Goal: Navigation & Orientation: Find specific page/section

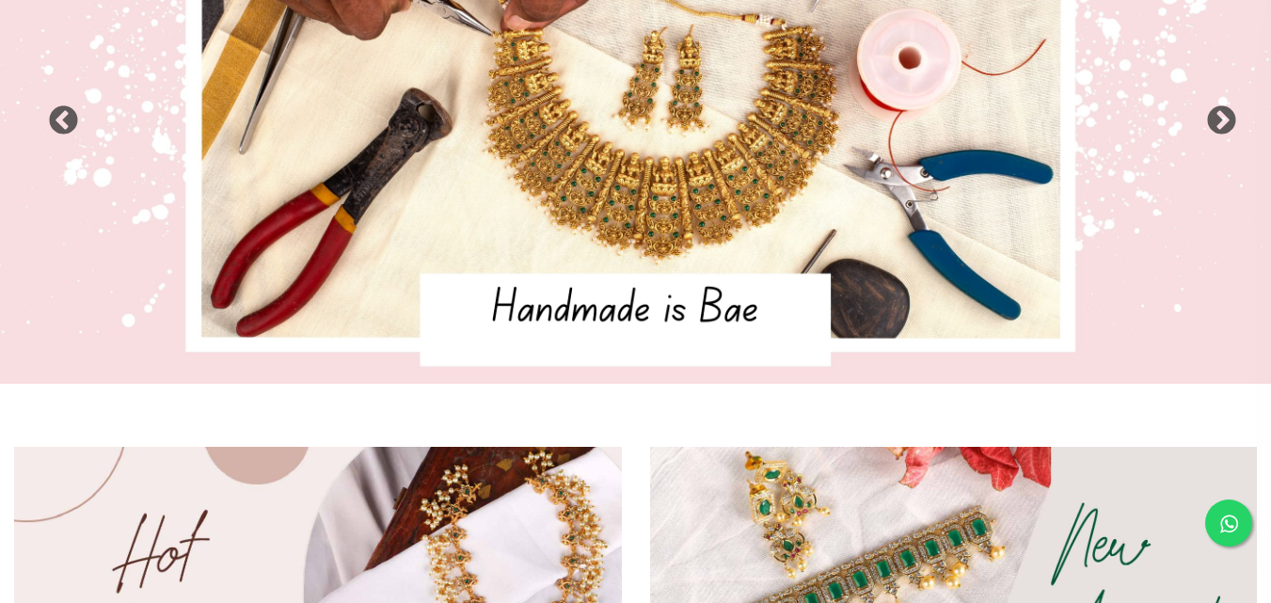
scroll to position [527, 0]
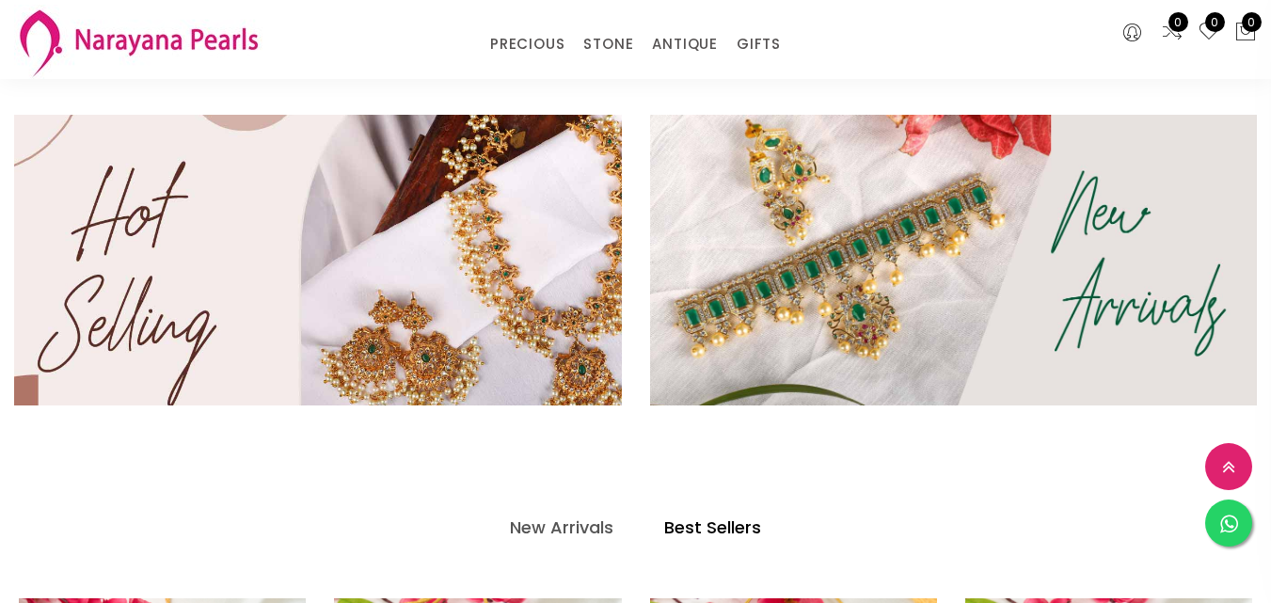
click at [527, 215] on img at bounding box center [317, 260] width 729 height 348
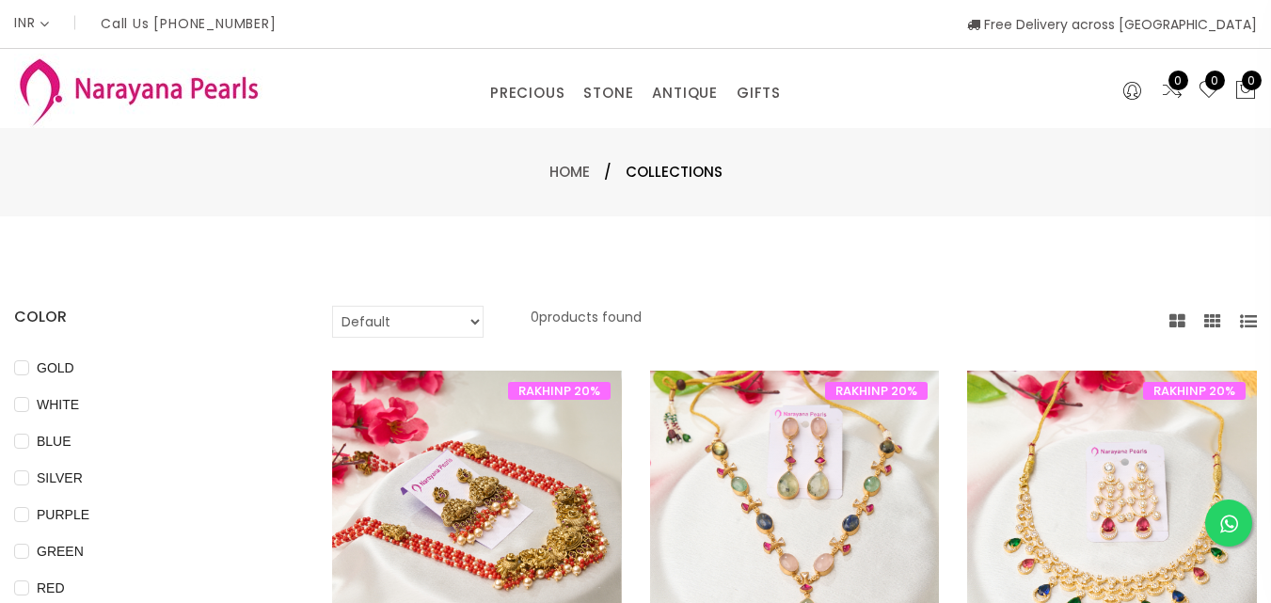
click at [498, 523] on img at bounding box center [477, 516] width 290 height 290
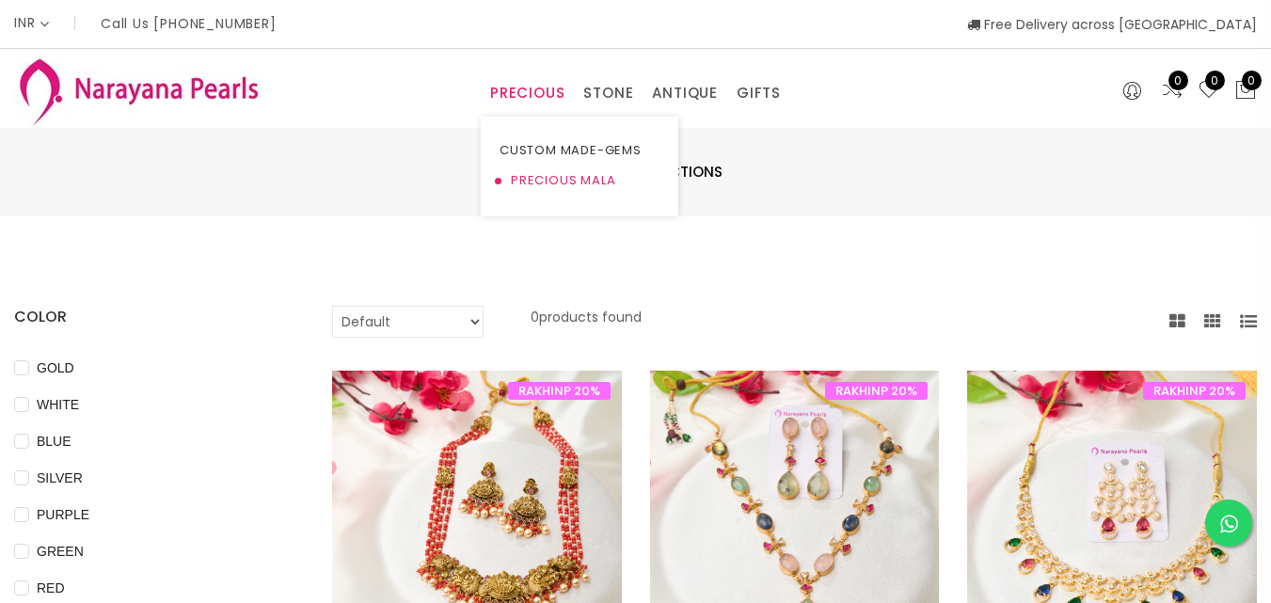
click at [540, 180] on link "PRECIOUS MALA" at bounding box center [580, 181] width 160 height 30
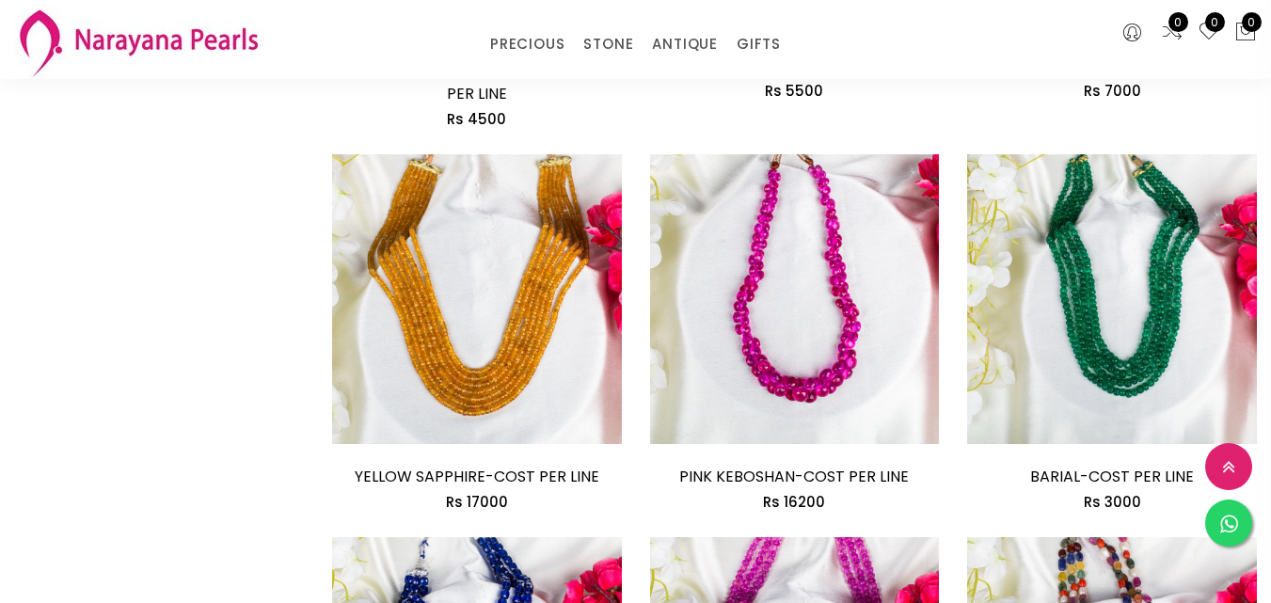
scroll to position [2635, 0]
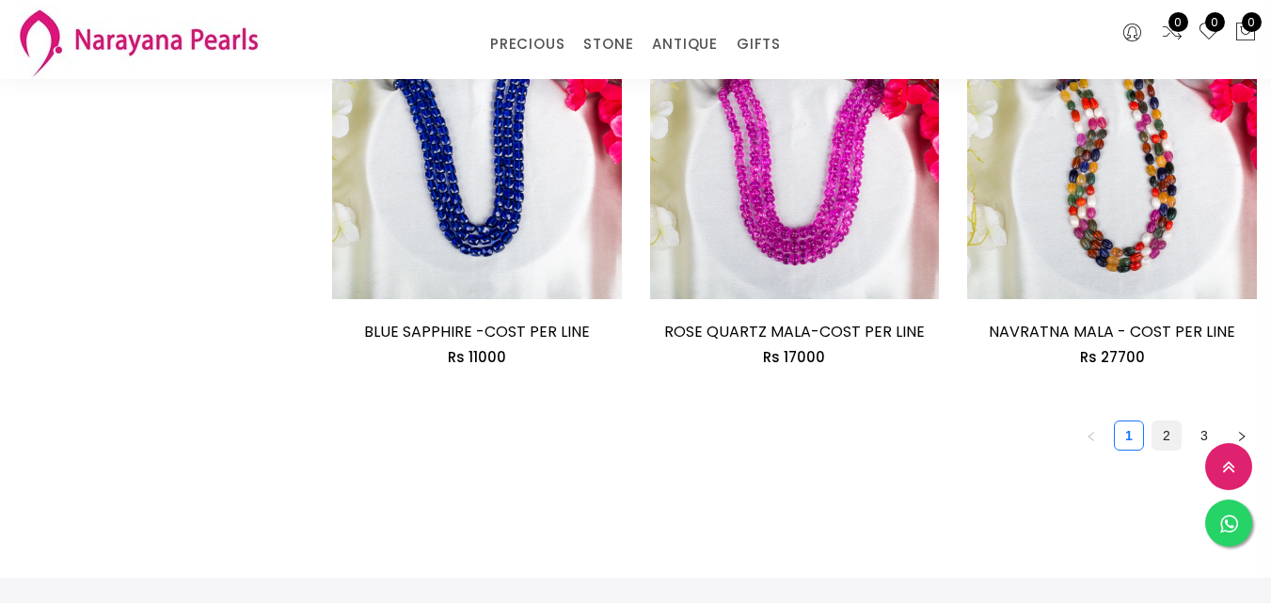
click at [1153, 422] on link "2" at bounding box center [1167, 436] width 28 height 28
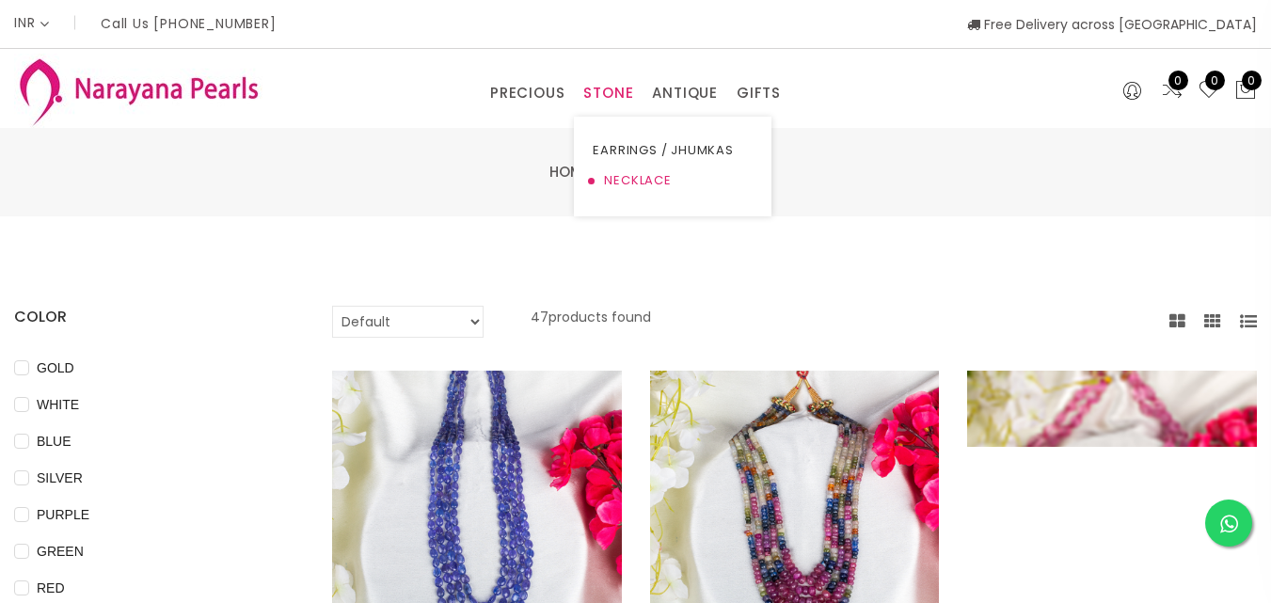
click at [628, 183] on link "NECKLACE" at bounding box center [673, 181] width 160 height 30
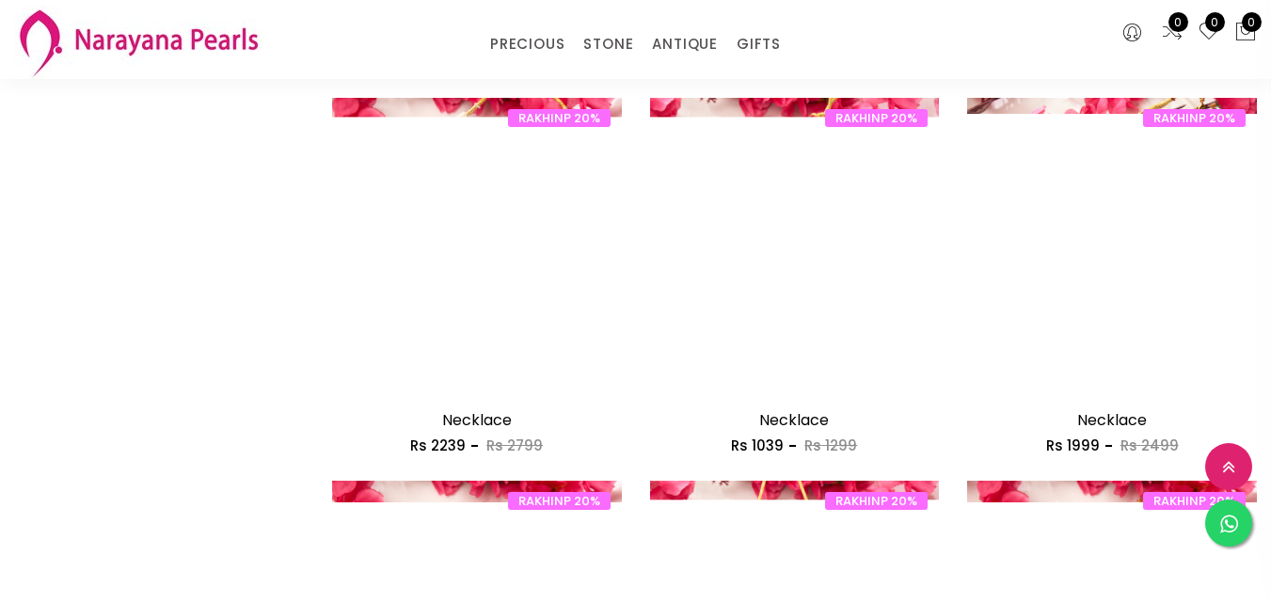
scroll to position [2635, 0]
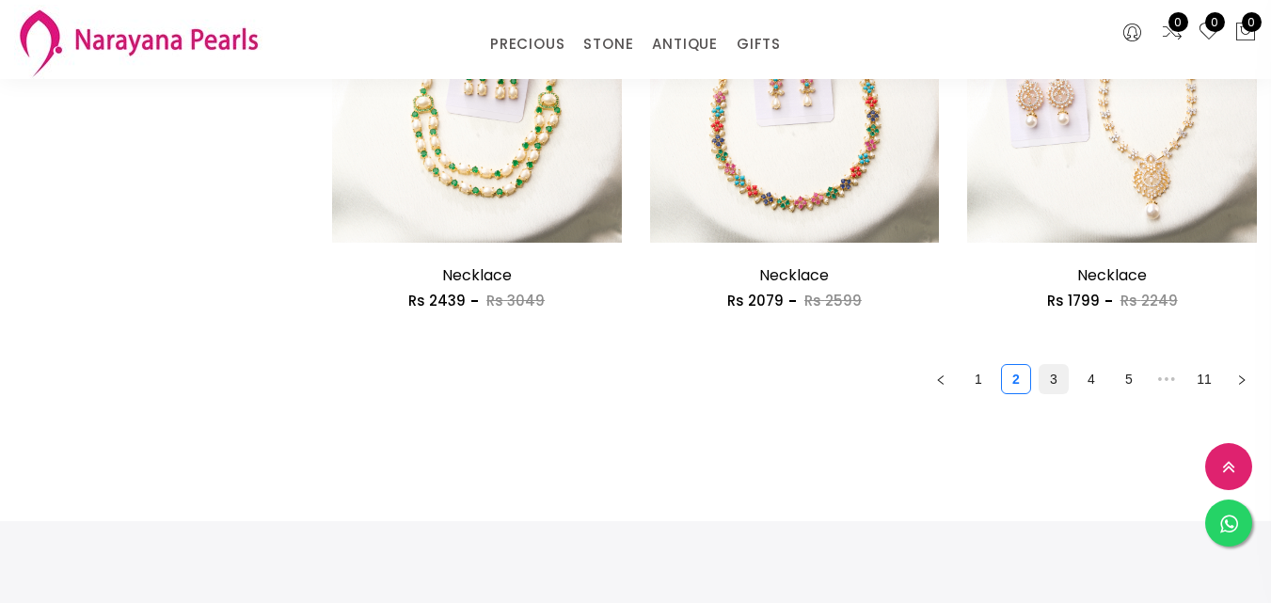
click at [1040, 365] on link "3" at bounding box center [1054, 379] width 28 height 28
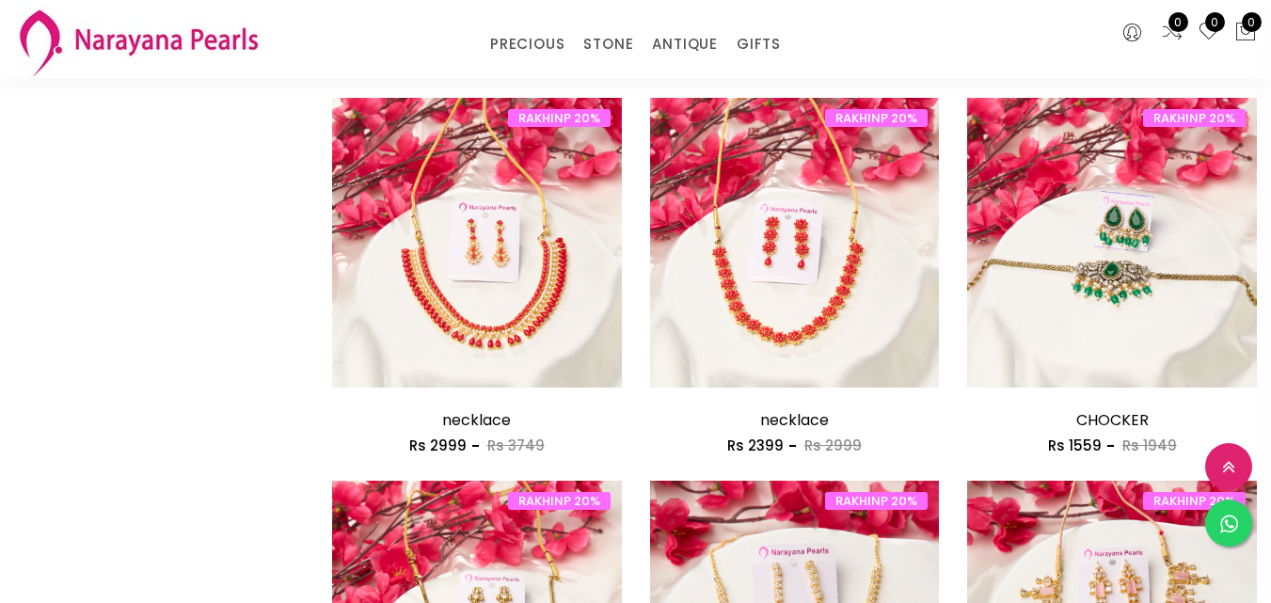
scroll to position [2635, 0]
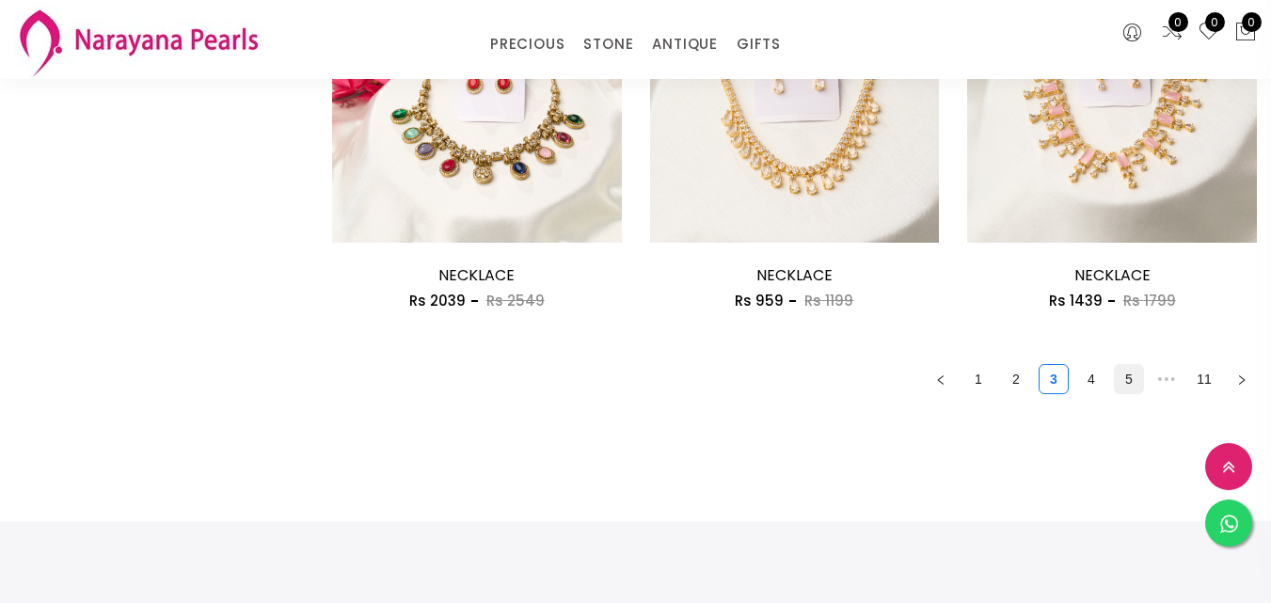
click at [1115, 365] on link "5" at bounding box center [1129, 379] width 28 height 28
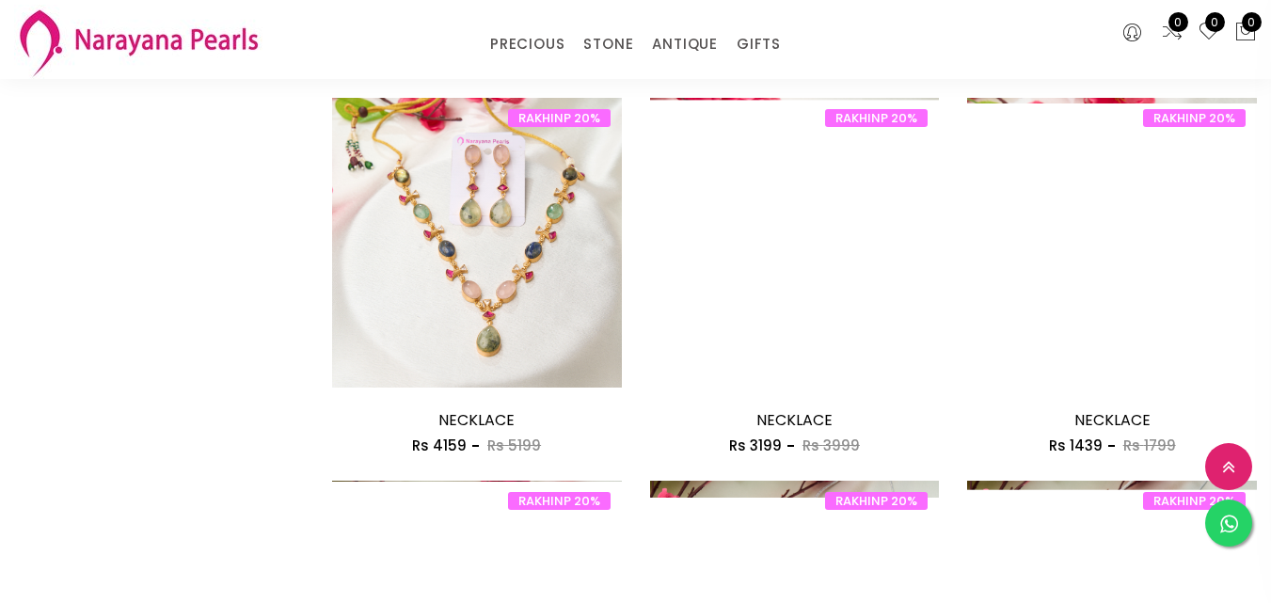
scroll to position [2635, 0]
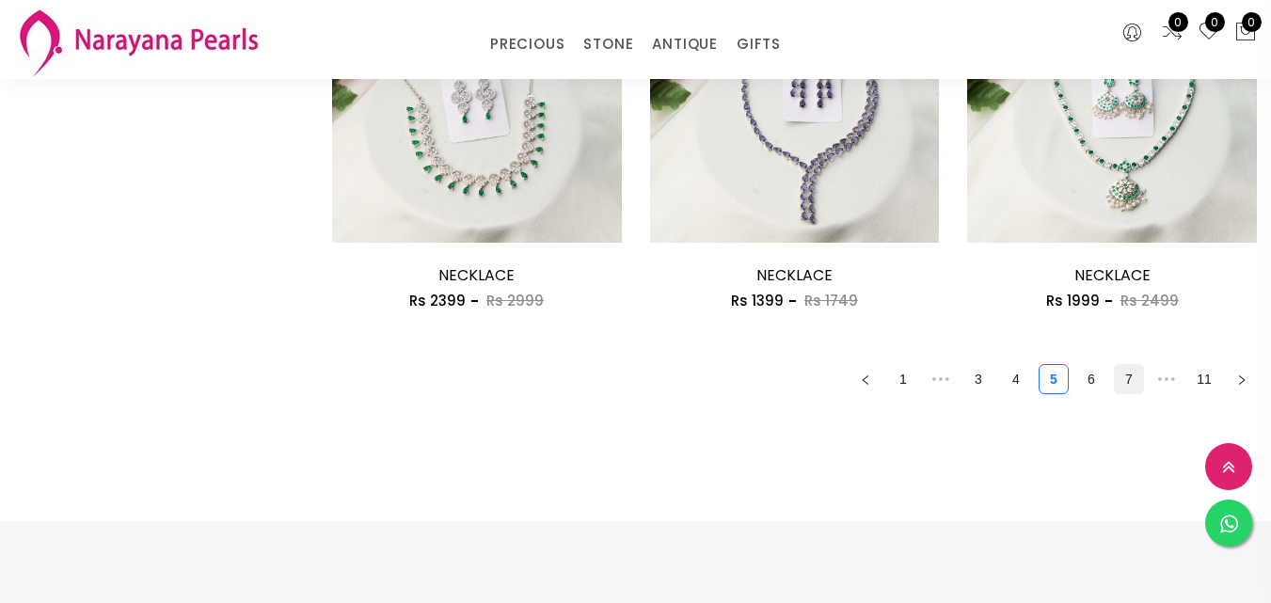
click at [1115, 365] on link "7" at bounding box center [1129, 379] width 28 height 28
